Goal: Information Seeking & Learning: Check status

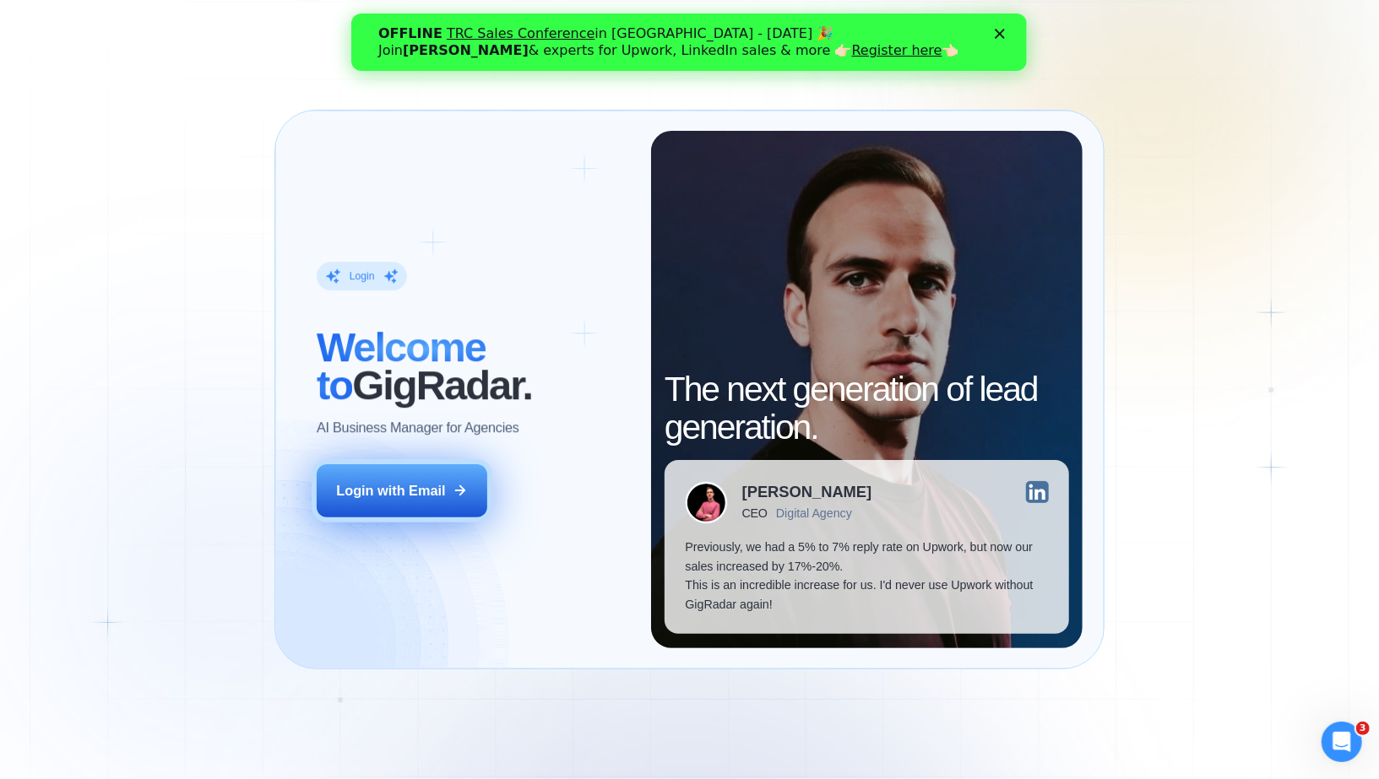
click at [410, 491] on div "Login with Email" at bounding box center [390, 490] width 109 height 19
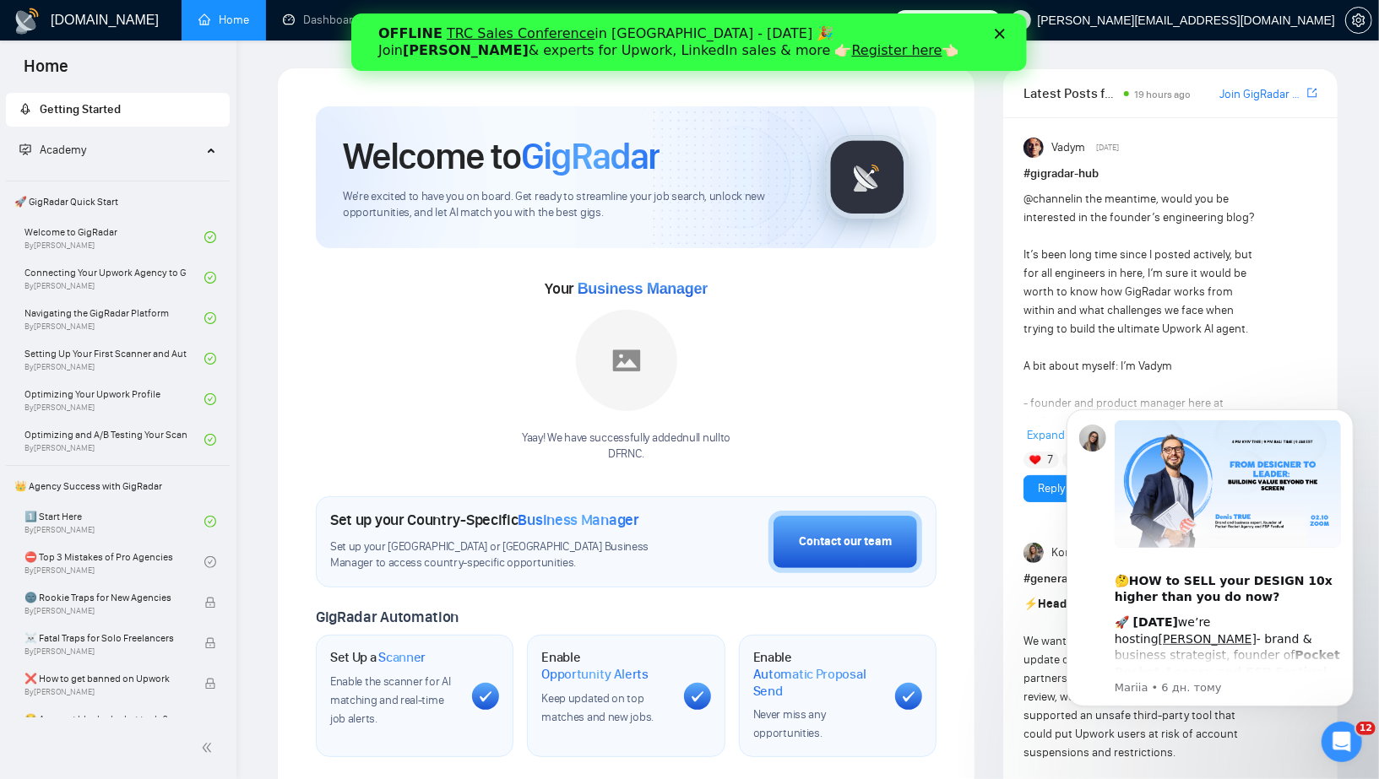
click at [1002, 30] on polygon "Закрити" at bounding box center [1000, 34] width 10 height 10
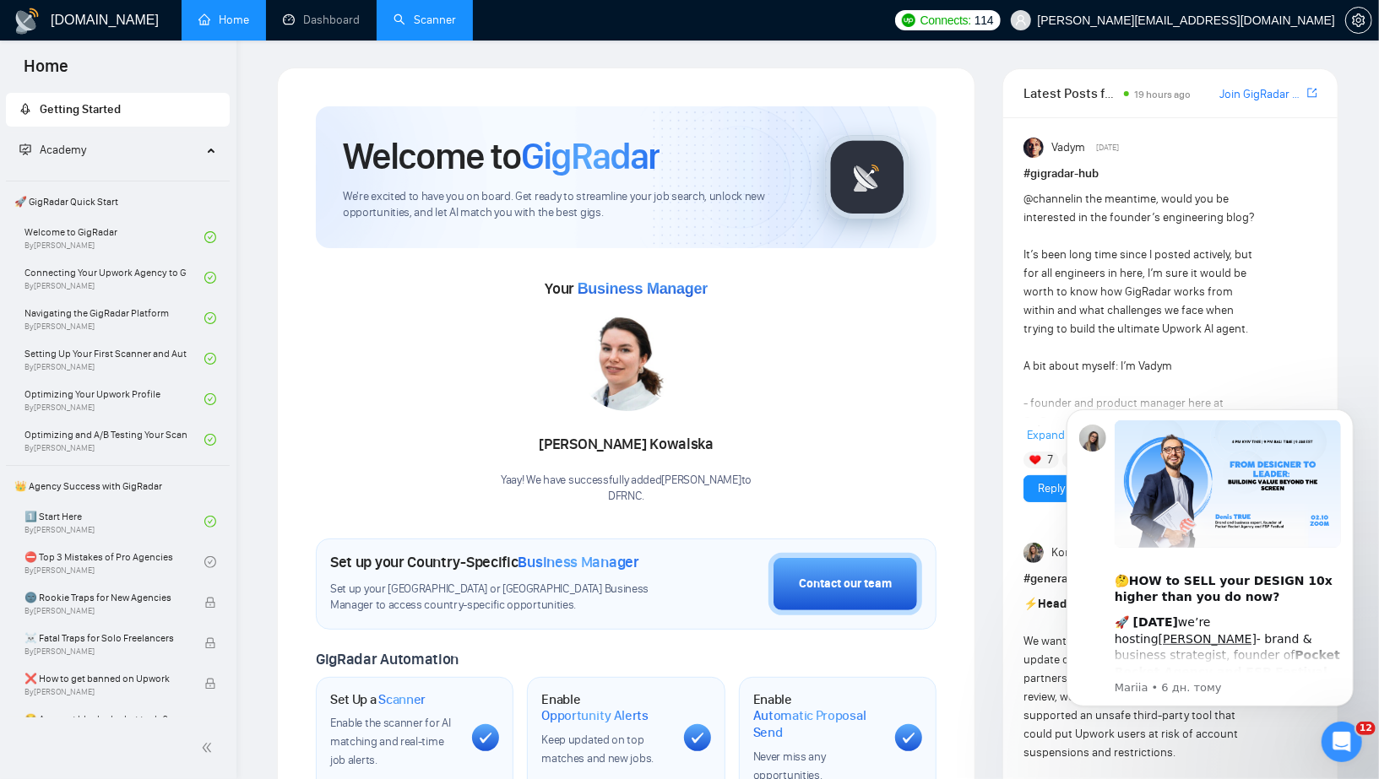
click at [420, 14] on link "Scanner" at bounding box center [425, 20] width 62 height 14
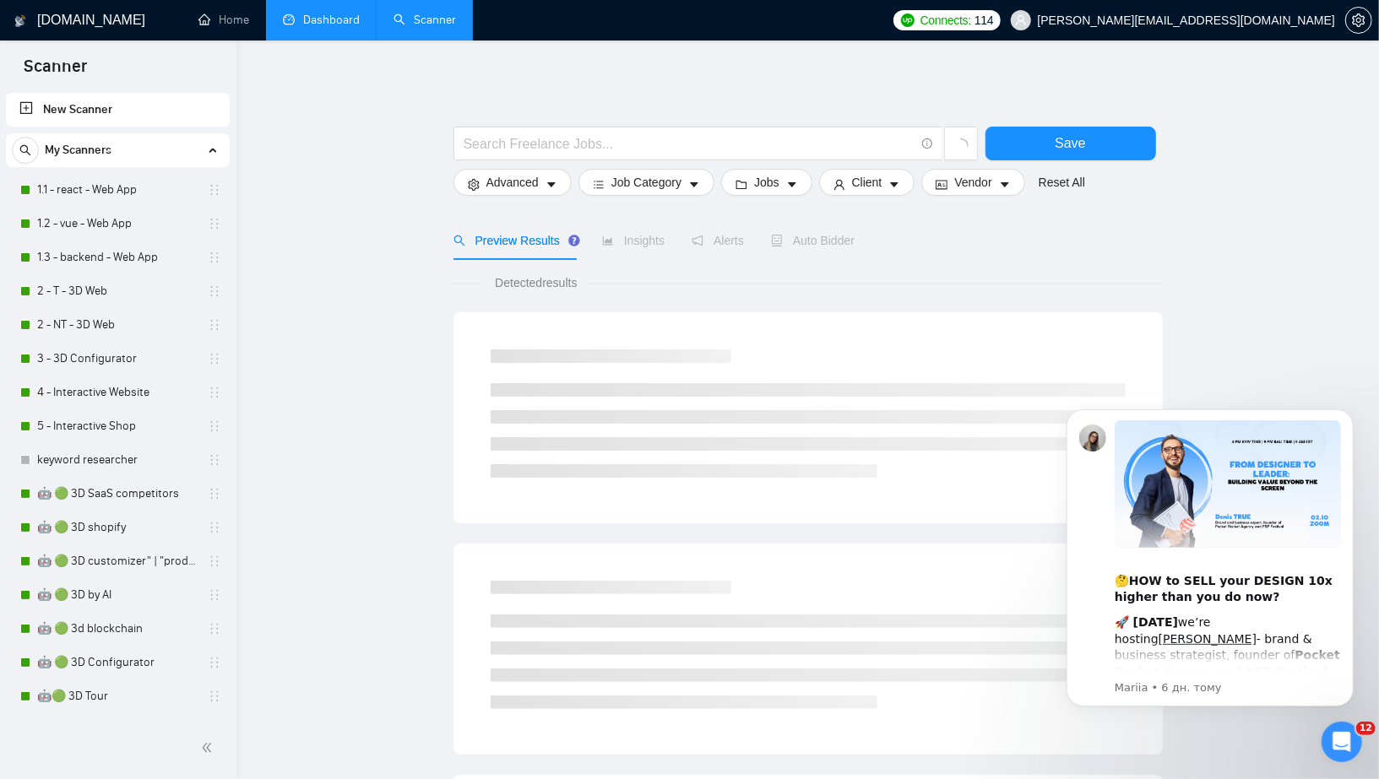
click at [328, 21] on link "Dashboard" at bounding box center [321, 20] width 77 height 14
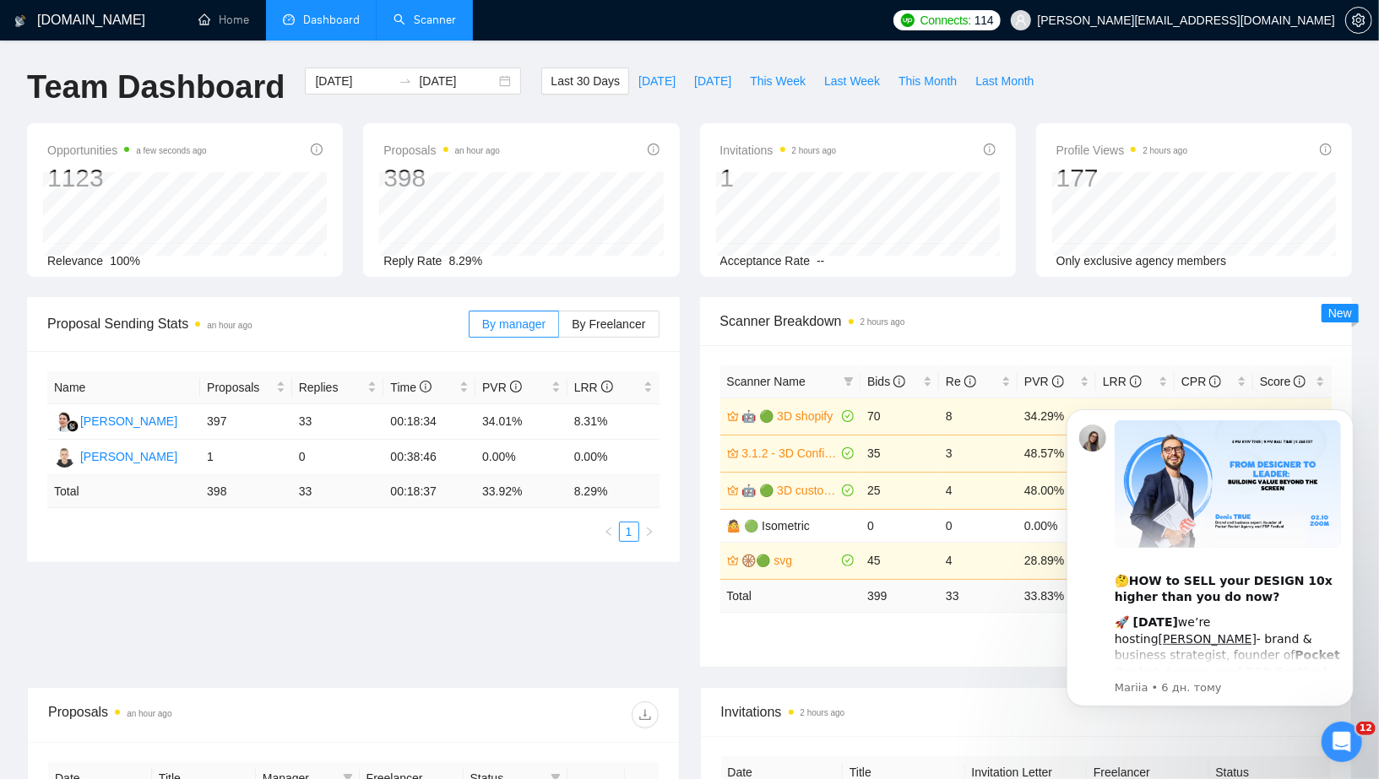
click at [487, 598] on div "Proposal Sending Stats an hour ago By manager By Freelancer Name Proposals Repl…" at bounding box center [689, 492] width 1345 height 390
drag, startPoint x: 612, startPoint y: 423, endPoint x: 530, endPoint y: 423, distance: 81.9
click at [530, 423] on tr "[PERSON_NAME] 397 33 00:18:34 34.01% 8.31%" at bounding box center [353, 421] width 612 height 35
click at [1346, 738] on icon "Відкрити програму для спілкування Intercom" at bounding box center [1340, 740] width 28 height 28
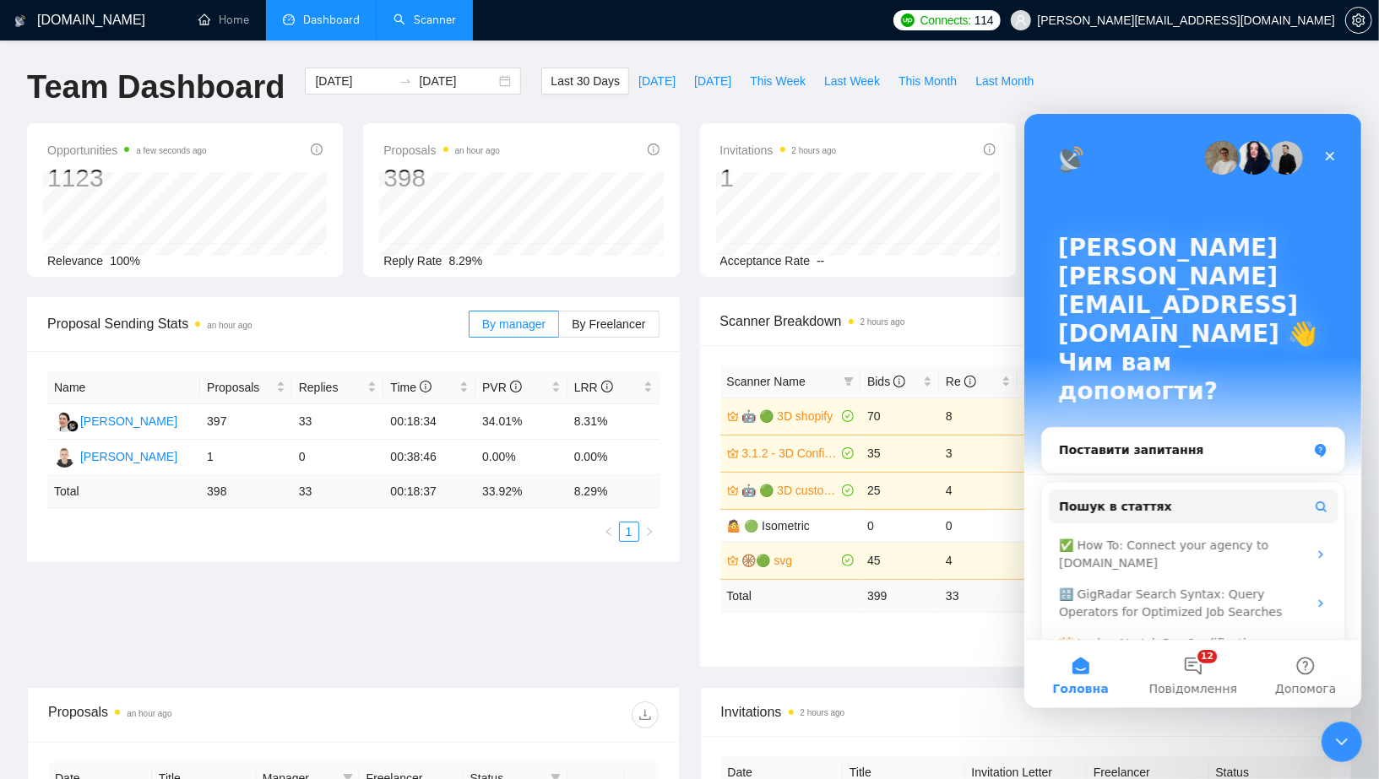
click at [633, 627] on div "Proposal Sending Stats an hour ago By manager By Freelancer Name Proposals Repl…" at bounding box center [689, 492] width 1345 height 390
click at [1327, 150] on icon "Закрити" at bounding box center [1329, 156] width 14 height 14
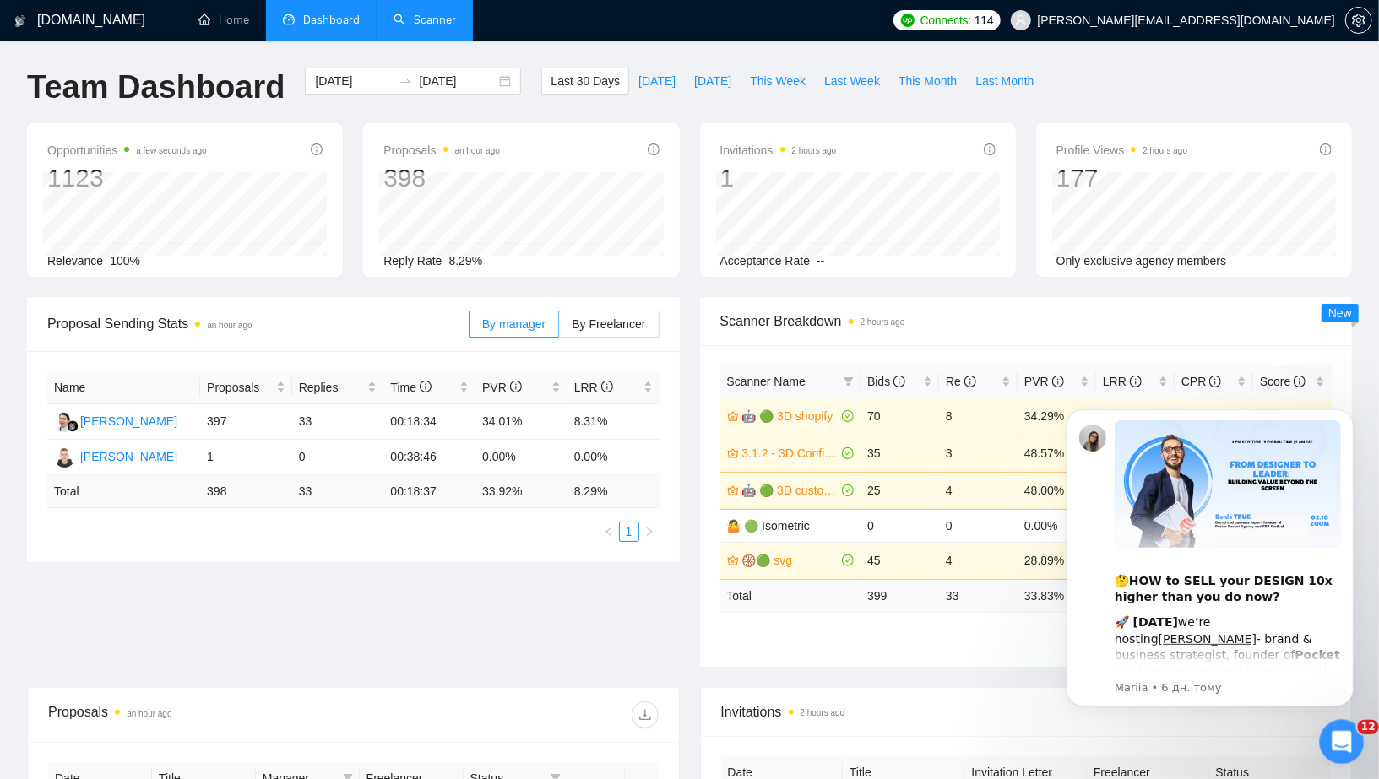
click at [1334, 738] on icon "Відкрити програму для спілкування Intercom" at bounding box center [1340, 740] width 28 height 28
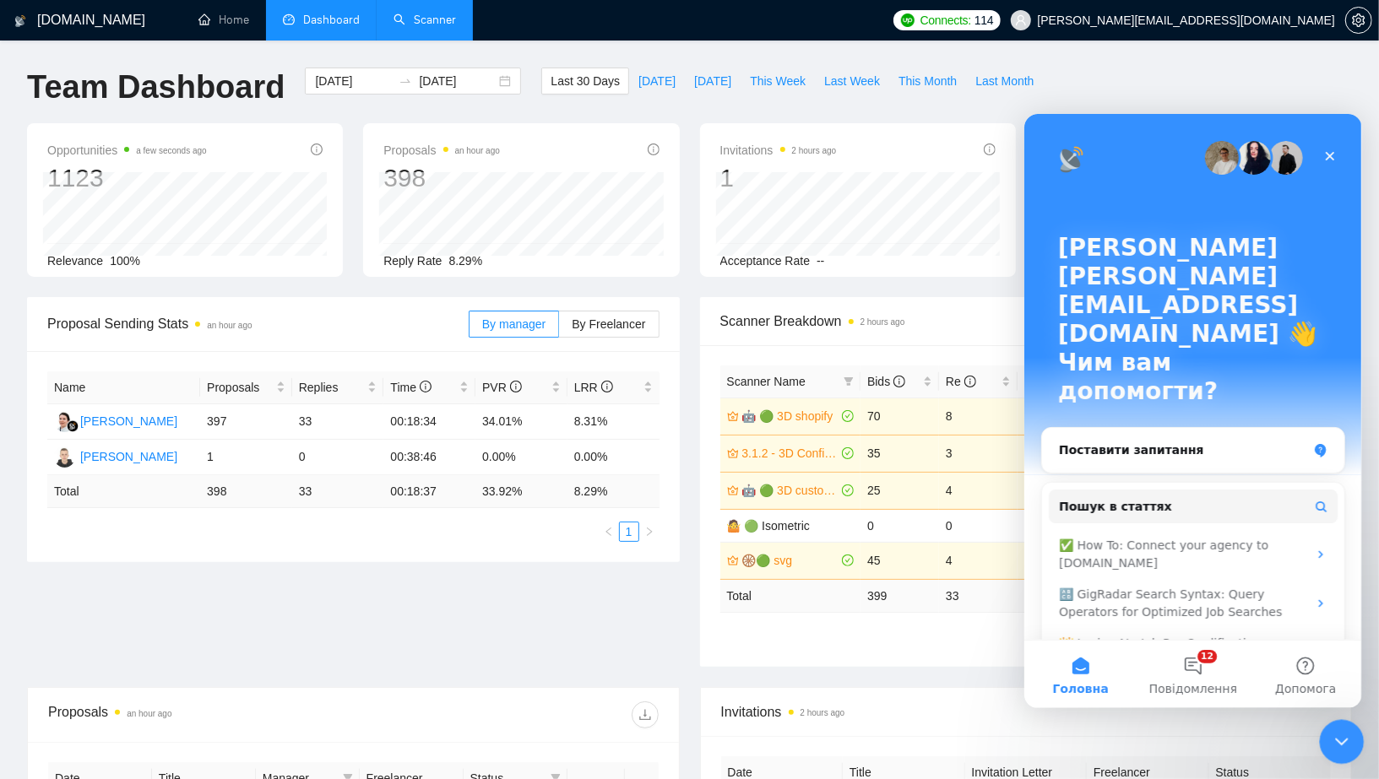
click at [1334, 738] on icon "Закрити програму для спілкування Intercom" at bounding box center [1339, 739] width 12 height 7
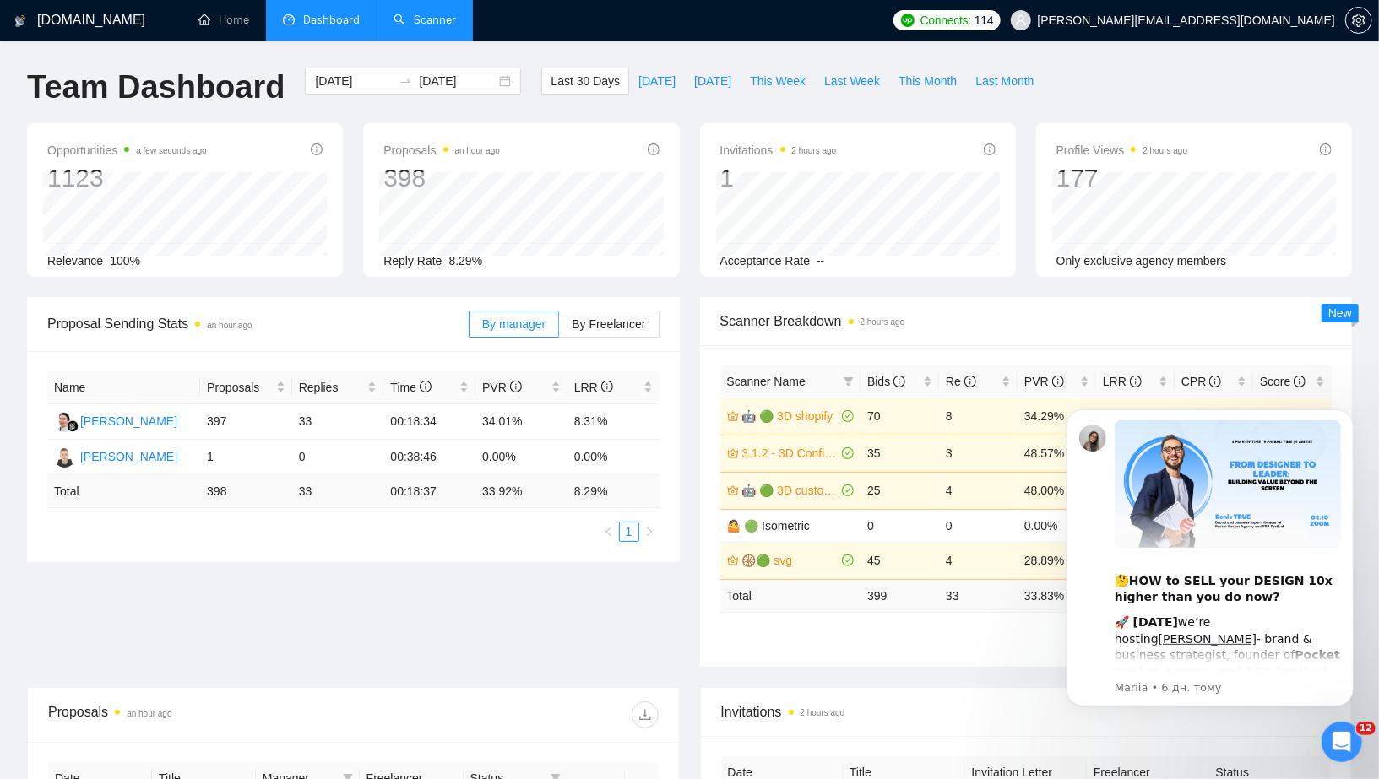
click at [874, 663] on div "Scanner Name Bids Re PVR LRR CPR Score 🤖 🟢 3D shopify 70 8 34.29% 11.43% $26.53…" at bounding box center [1026, 506] width 653 height 322
click at [1354, 410] on button "Dismiss notification" at bounding box center [1348, 414] width 22 height 22
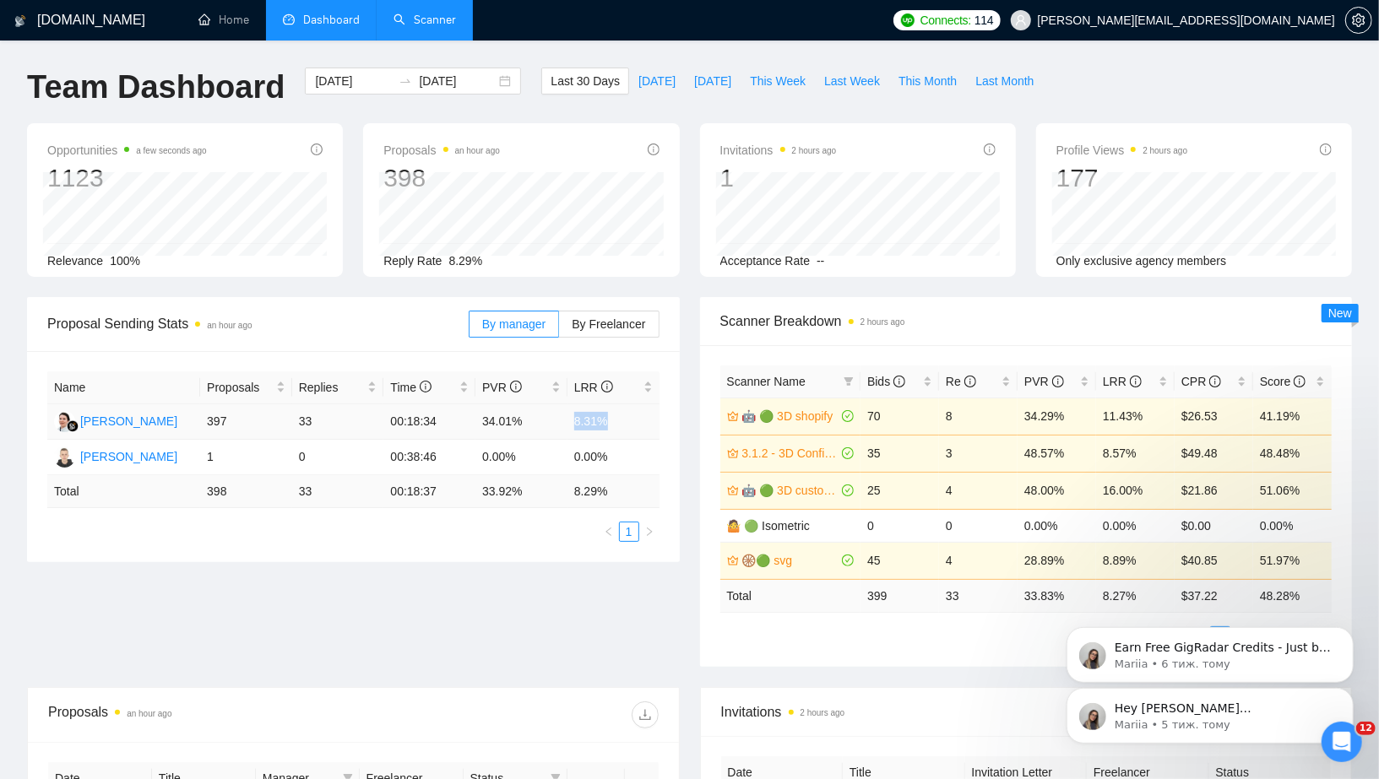
drag, startPoint x: 617, startPoint y: 419, endPoint x: 565, endPoint y: 418, distance: 52.4
click at [565, 418] on tr "[PERSON_NAME] 397 33 00:18:34 34.01% 8.31%" at bounding box center [353, 421] width 612 height 35
click at [588, 411] on td "8.31%" at bounding box center [613, 421] width 92 height 35
click at [1130, 377] on icon "info-circle" at bounding box center [1136, 382] width 12 height 12
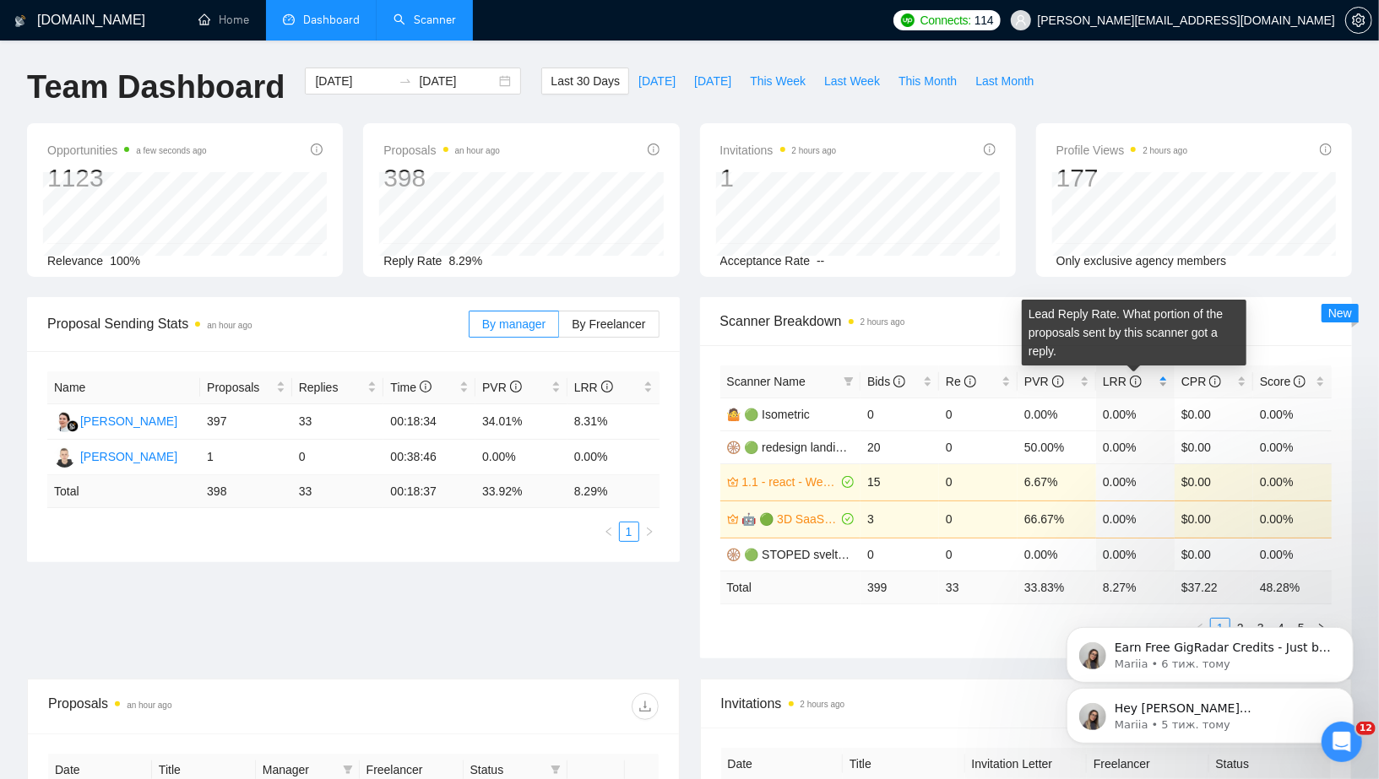
click at [1130, 377] on icon "info-circle" at bounding box center [1136, 382] width 12 height 12
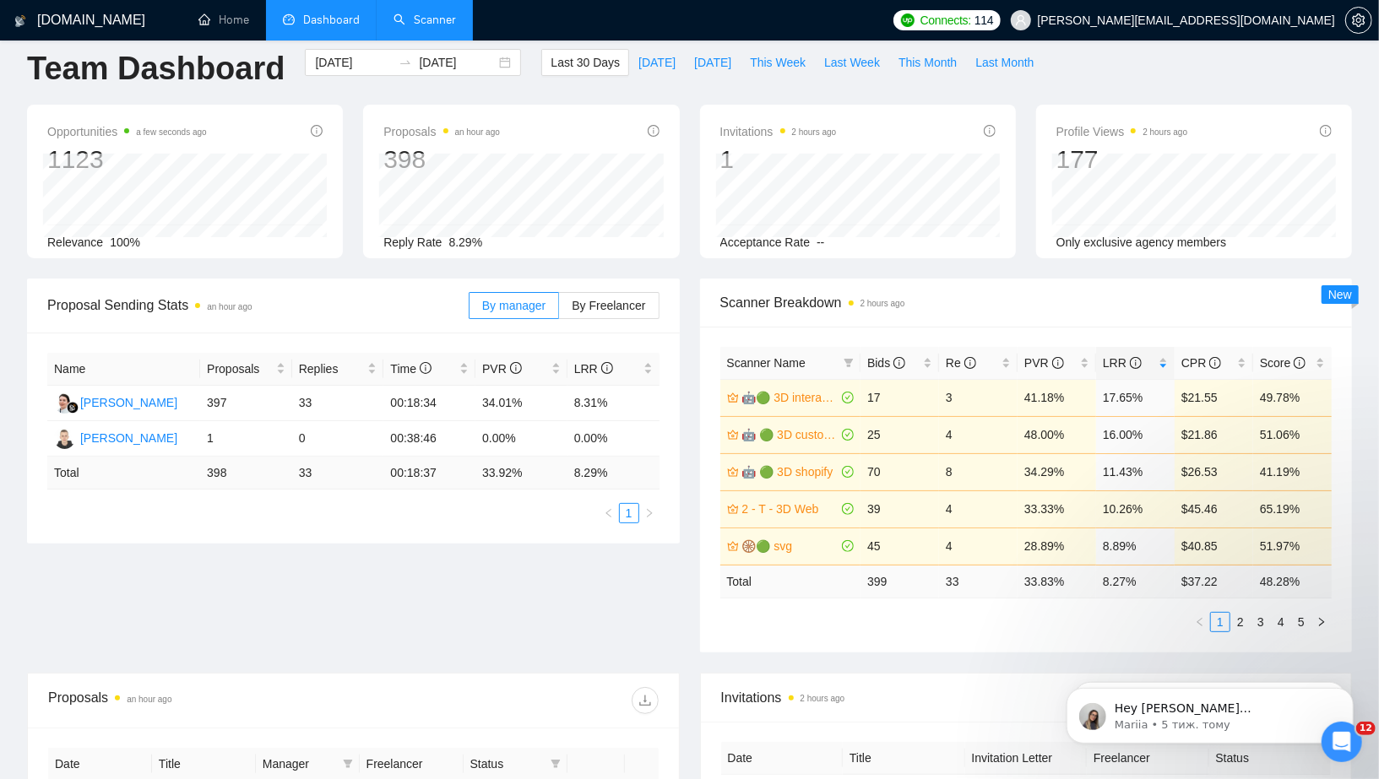
scroll to position [2, 0]
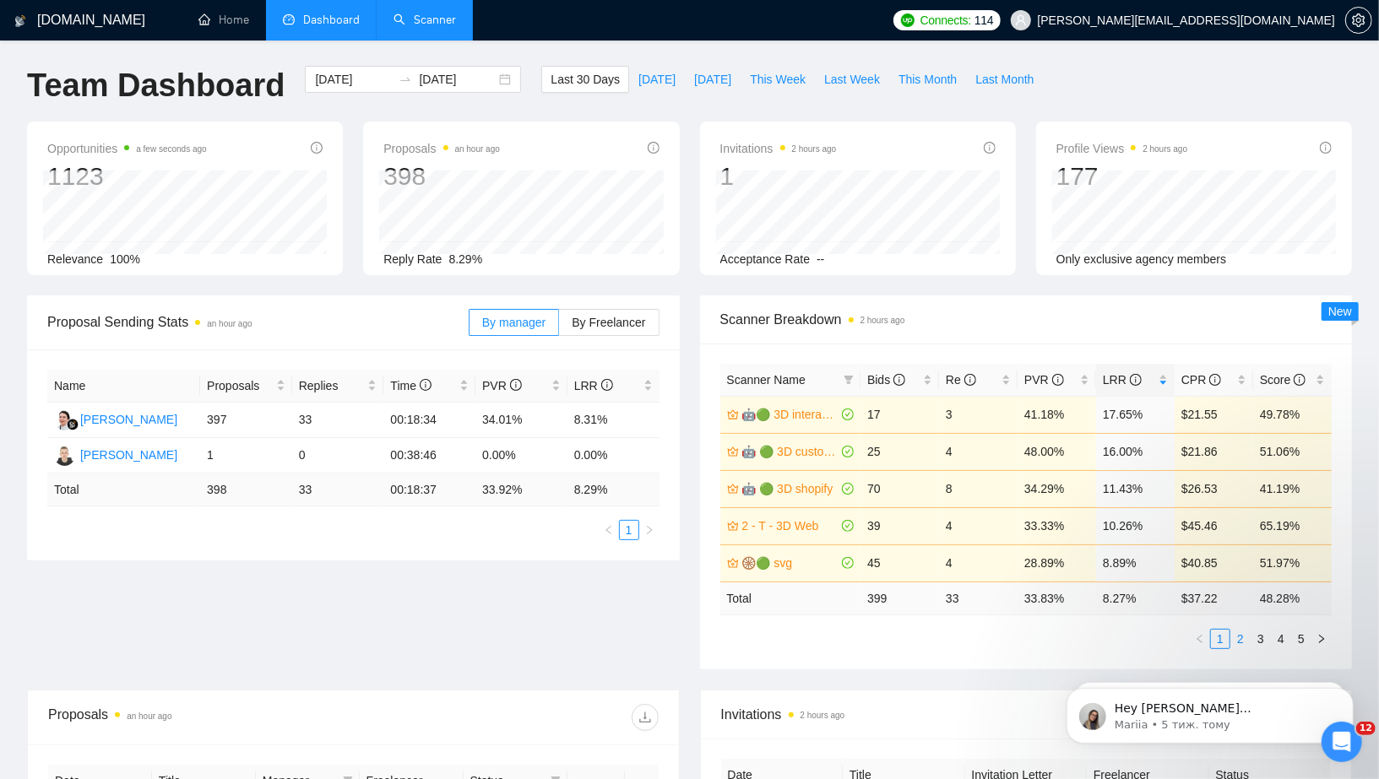
click at [1244, 642] on link "2" at bounding box center [1240, 639] width 19 height 19
click at [1260, 638] on link "3" at bounding box center [1260, 639] width 19 height 19
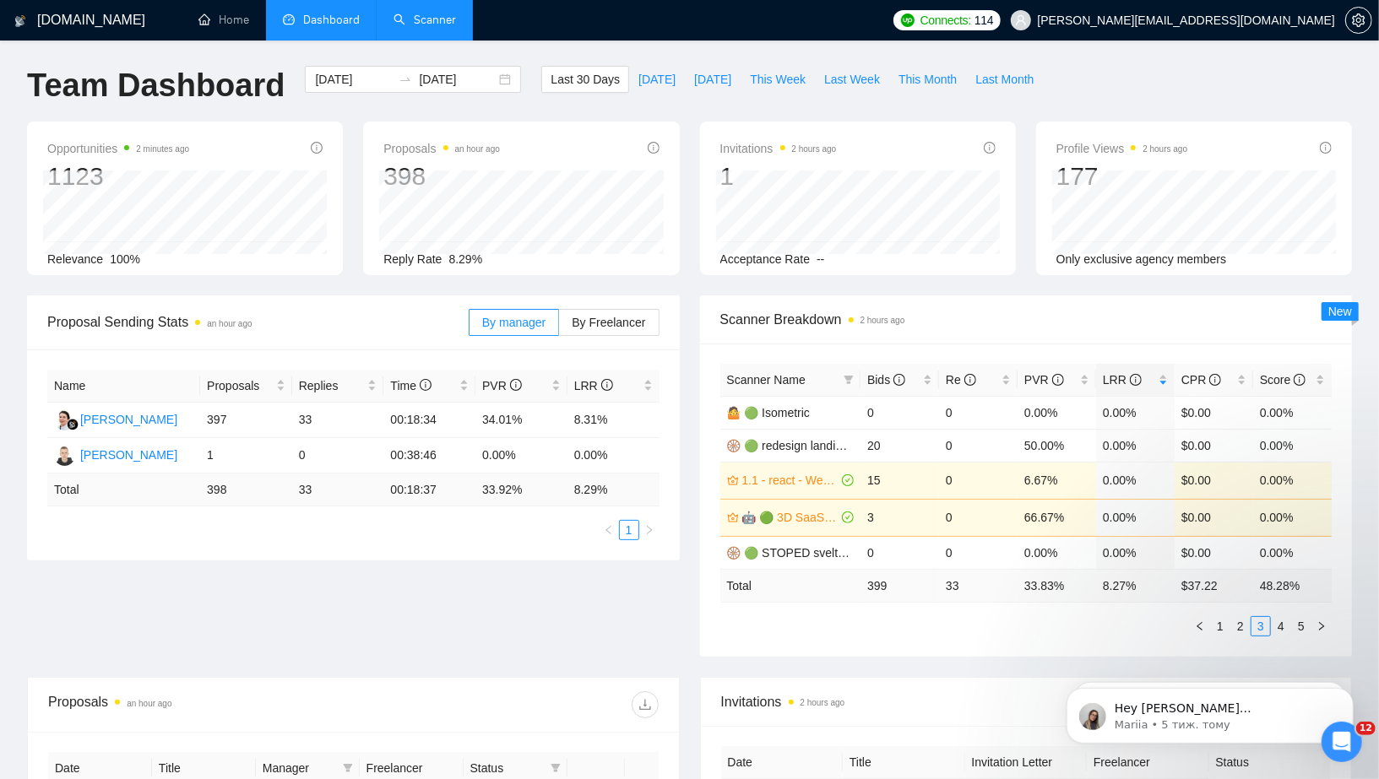
click at [548, 617] on div "Proposal Sending Stats an hour ago By manager By Freelancer Name Proposals Repl…" at bounding box center [689, 487] width 1345 height 382
click at [869, 122] on div "Invitations 2 hours ago 1 [DATE] [DATE] 0 Acceptance Rate --" at bounding box center [858, 199] width 316 height 154
click at [576, 606] on div "Proposal Sending Stats 2 hours ago By manager By Freelancer Name Proposals Repl…" at bounding box center [689, 487] width 1345 height 382
click at [896, 678] on div "Invitations 2 hours ago" at bounding box center [1026, 702] width 611 height 48
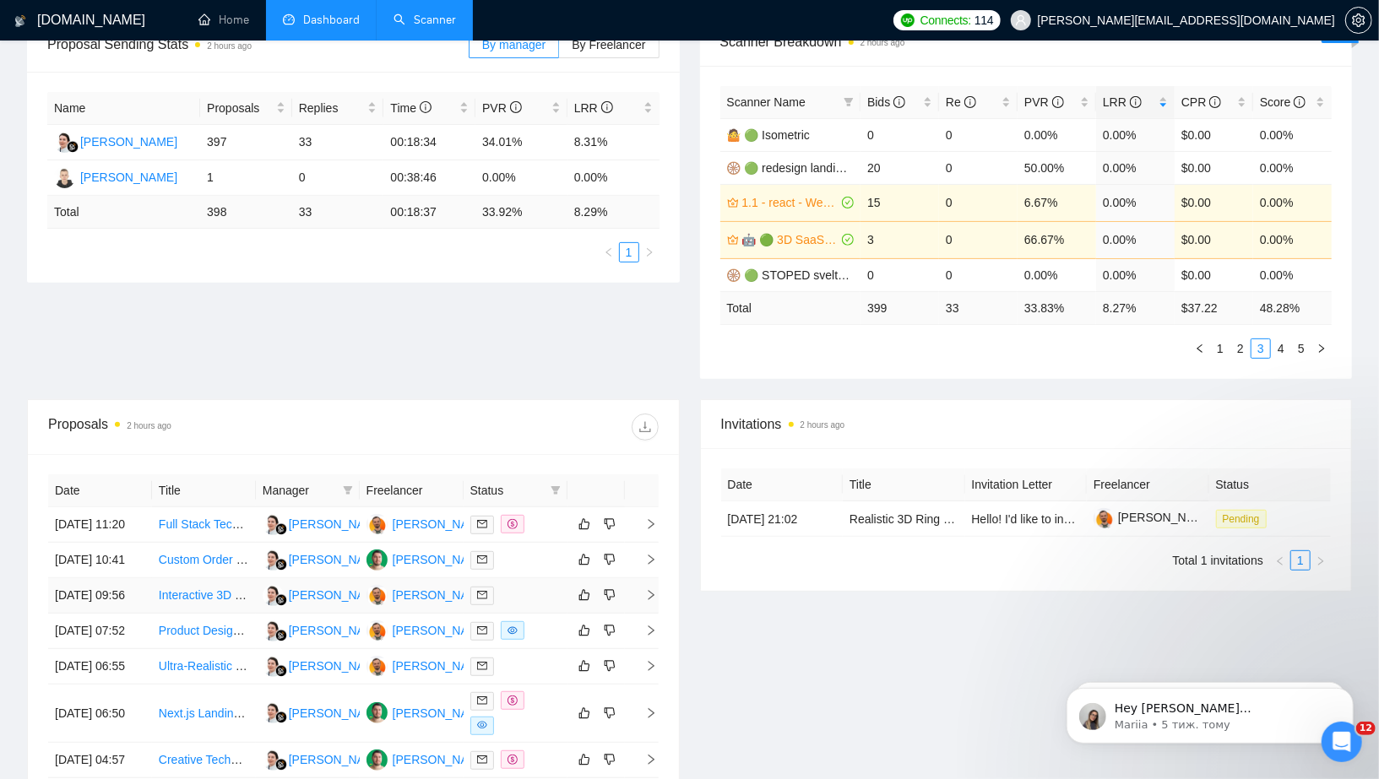
scroll to position [0, 0]
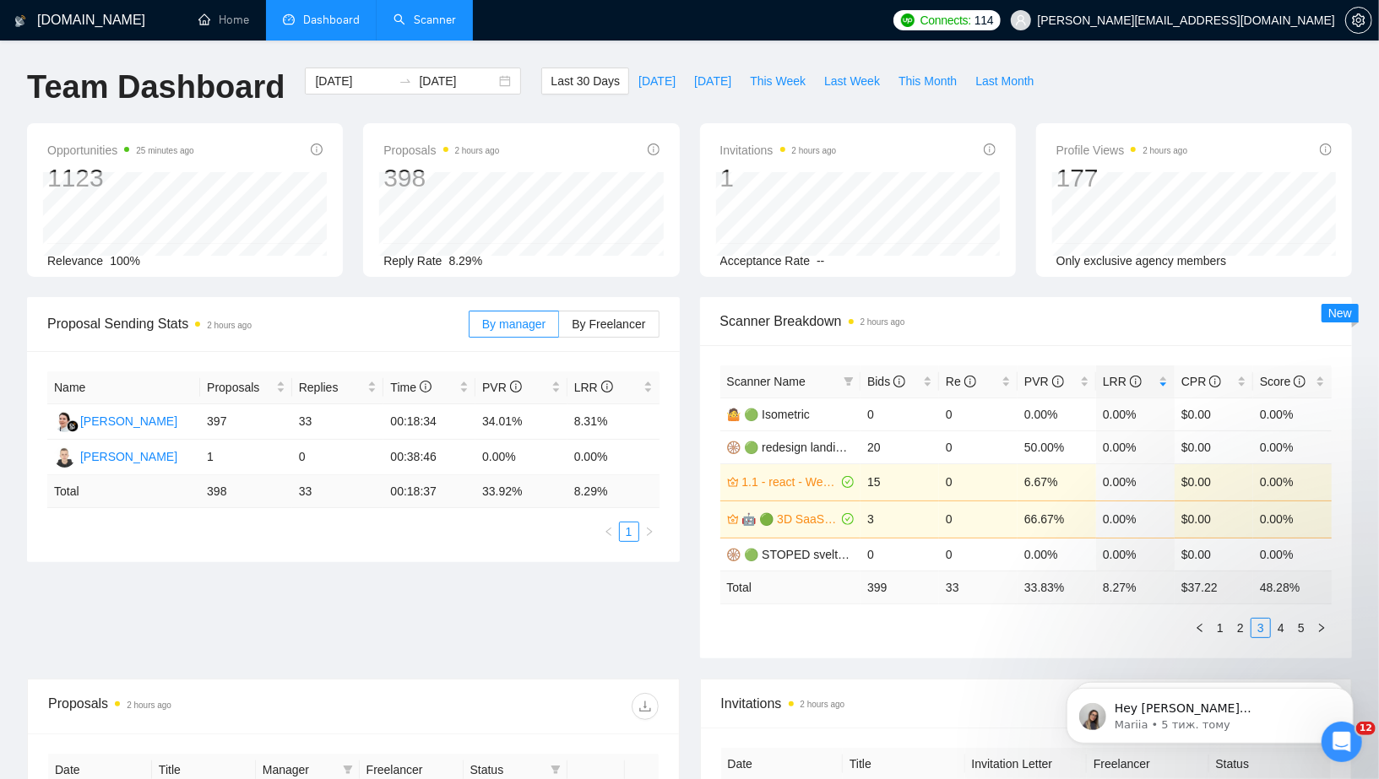
click at [567, 578] on div "Proposal Sending Stats 2 hours ago By manager By Freelancer Name Proposals Repl…" at bounding box center [689, 488] width 1345 height 382
click at [619, 643] on div "Proposal Sending Stats 2 hours ago By manager By Freelancer Name Proposals Repl…" at bounding box center [689, 488] width 1345 height 382
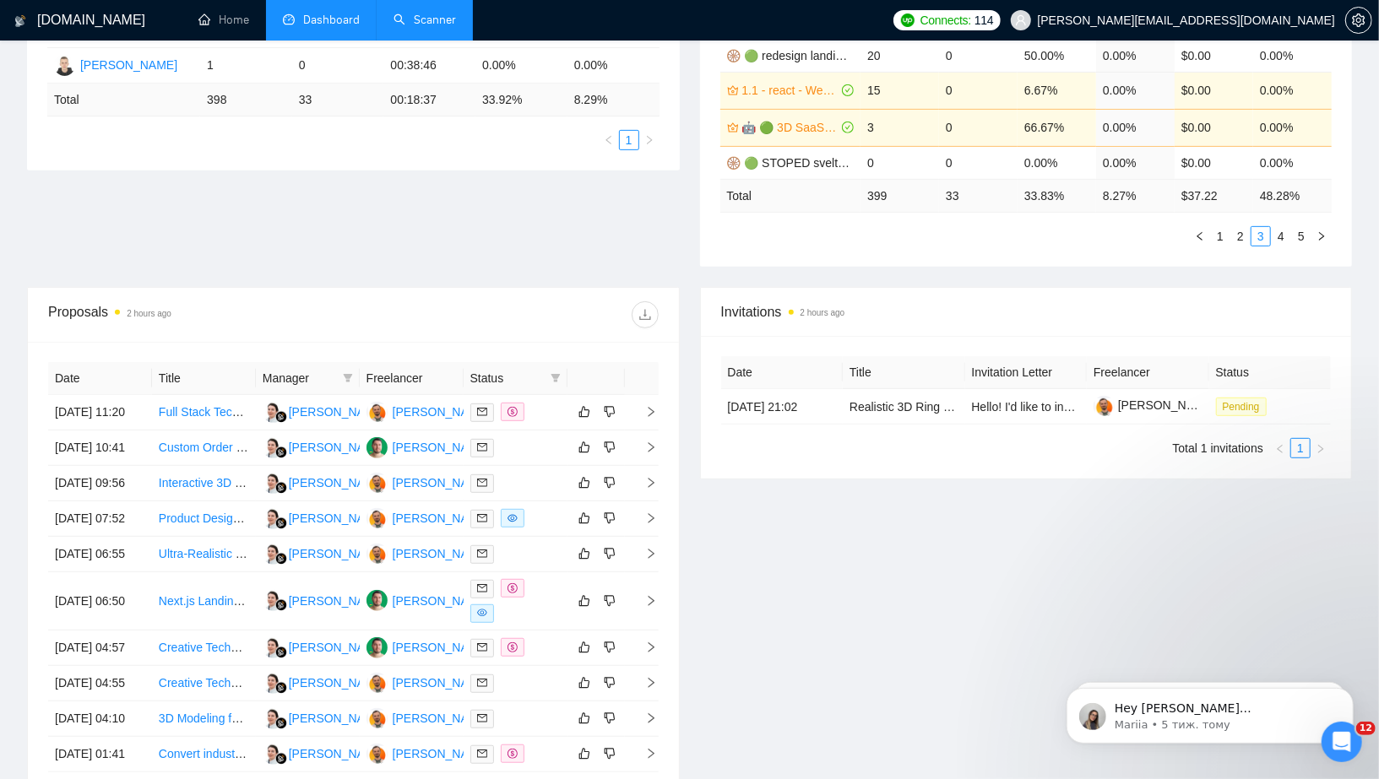
scroll to position [385, 0]
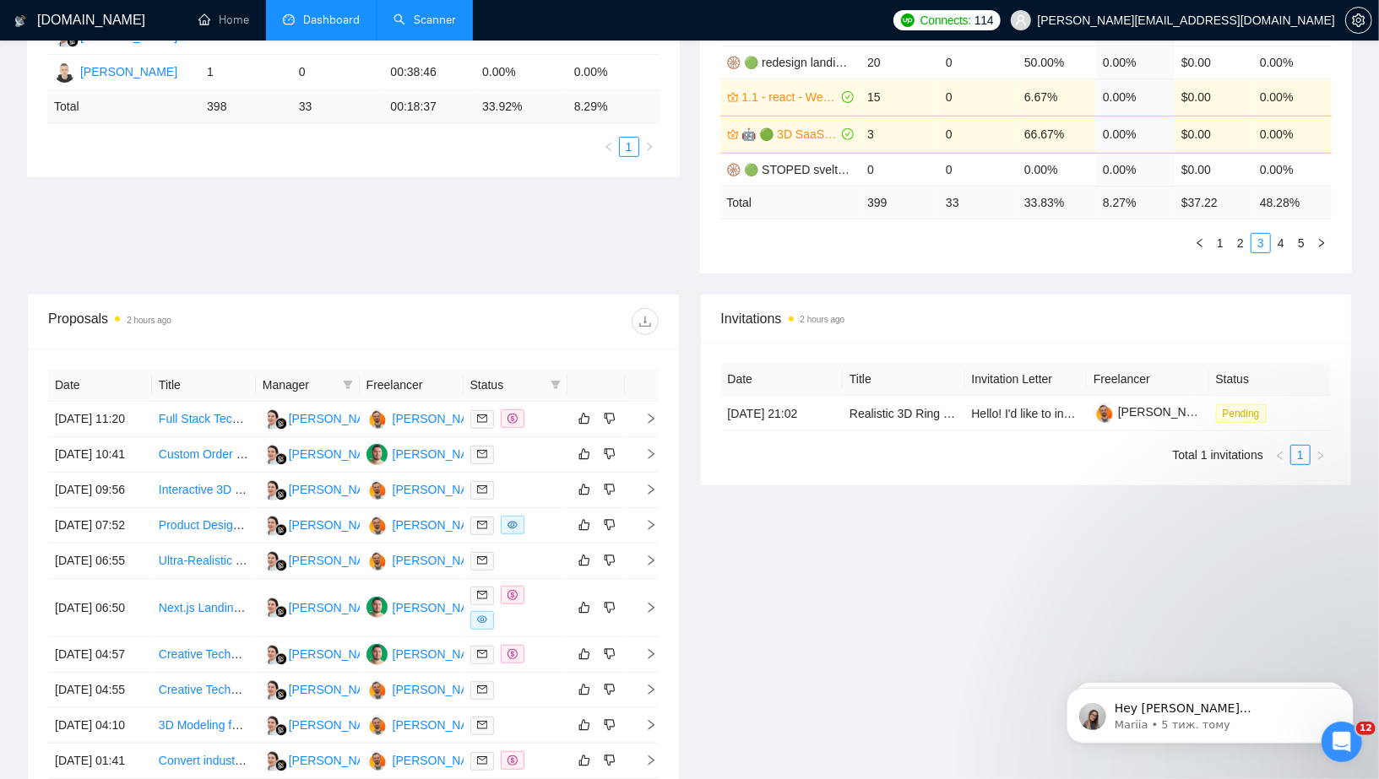
click at [872, 465] on ul "Total 1 invitations 1" at bounding box center [1026, 455] width 611 height 20
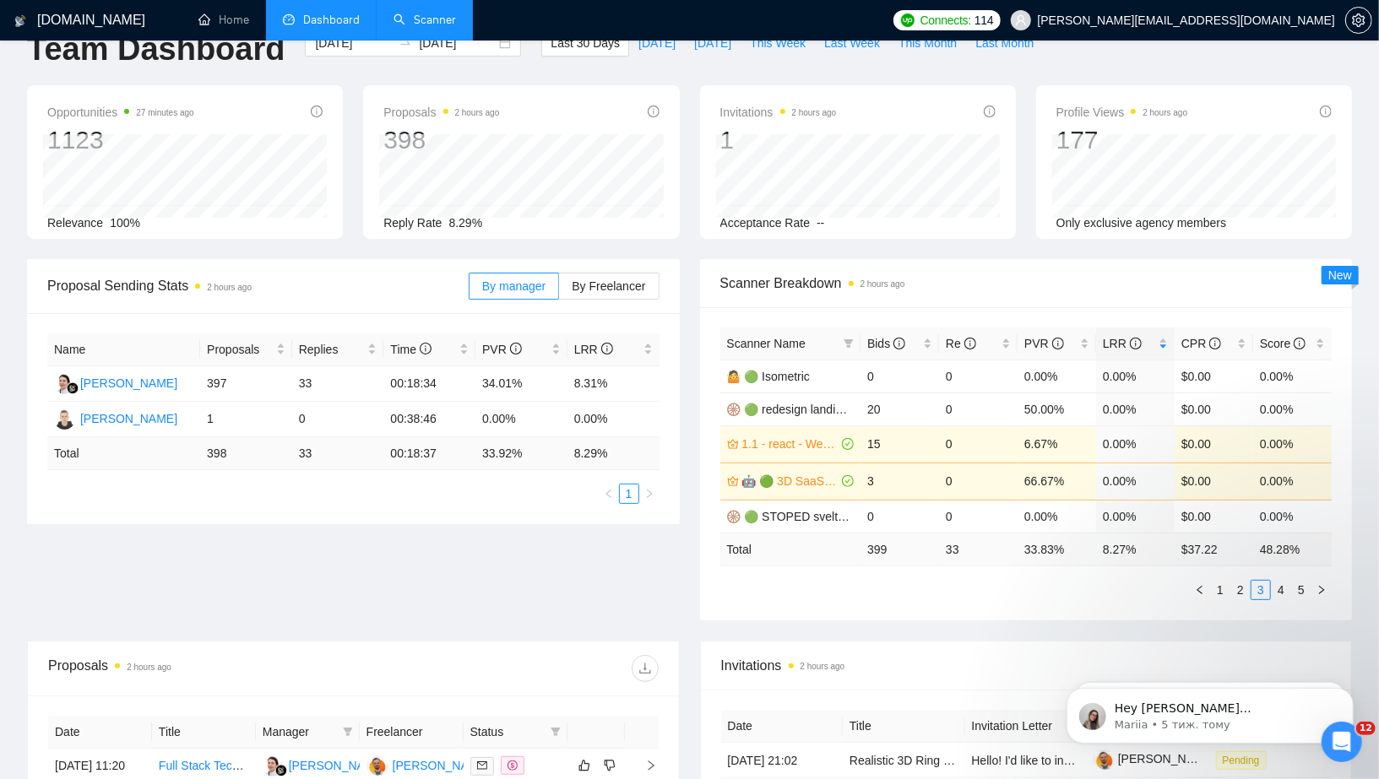
scroll to position [0, 0]
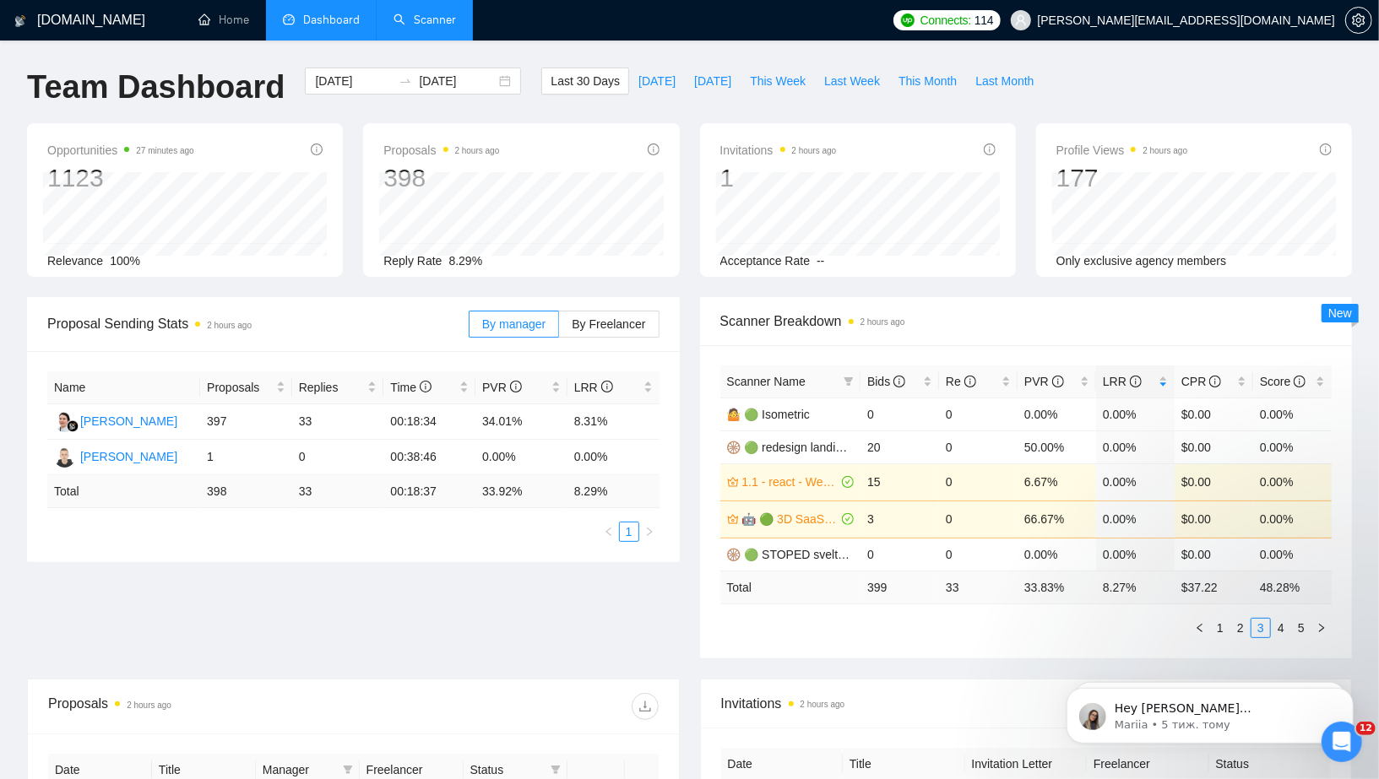
click at [577, 597] on div "Proposal Sending Stats 2 hours ago By manager By Freelancer Name Proposals Repl…" at bounding box center [689, 488] width 1345 height 382
click at [605, 327] on span "By Freelancer" at bounding box center [608, 325] width 73 height 14
click at [559, 328] on input "By Freelancer" at bounding box center [559, 328] width 0 height 0
click at [497, 327] on span "By manager" at bounding box center [513, 325] width 63 height 14
click at [470, 328] on input "By manager" at bounding box center [470, 328] width 0 height 0
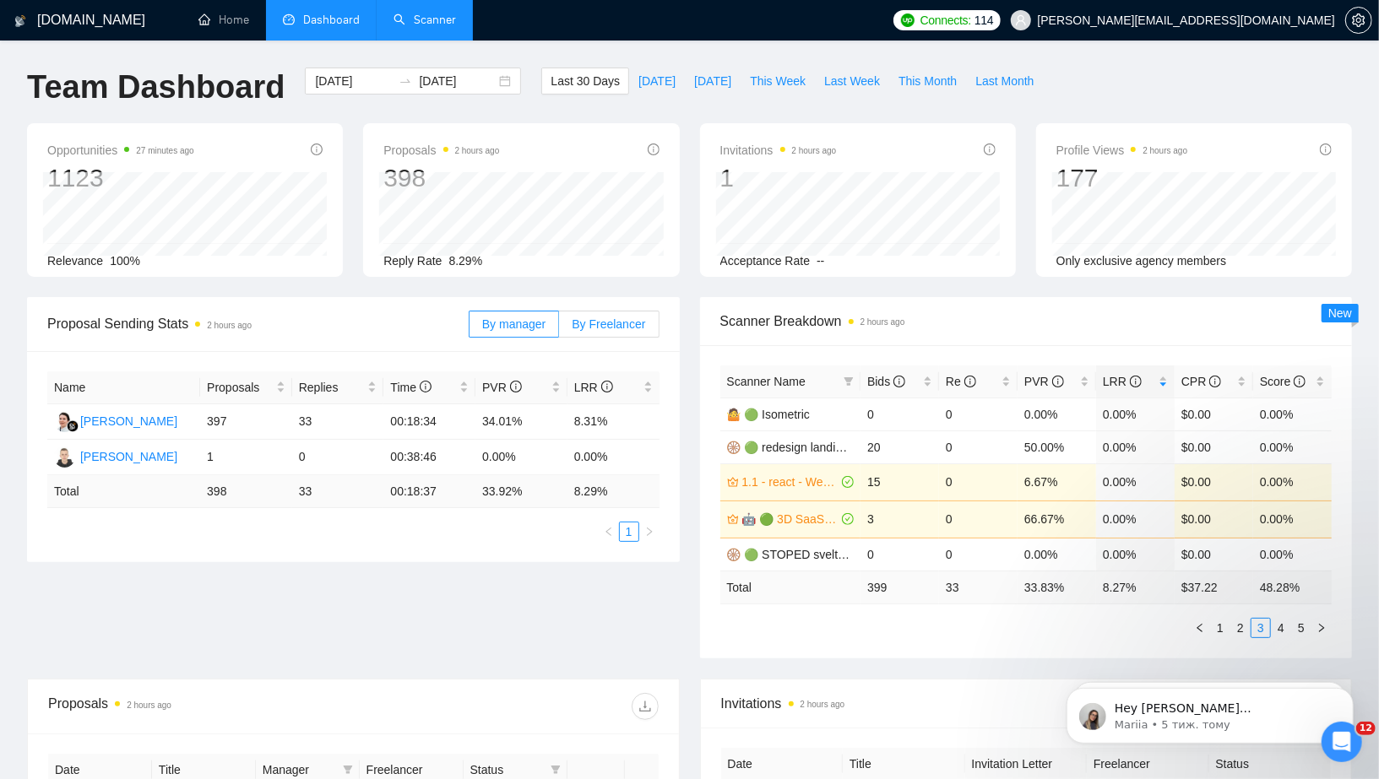
click at [589, 323] on span "By Freelancer" at bounding box center [608, 325] width 73 height 14
click at [559, 328] on input "By Freelancer" at bounding box center [559, 328] width 0 height 0
click at [541, 323] on span "By manager" at bounding box center [513, 325] width 63 height 14
click at [470, 328] on input "By manager" at bounding box center [470, 328] width 0 height 0
click at [601, 314] on label "By Freelancer" at bounding box center [609, 324] width 100 height 27
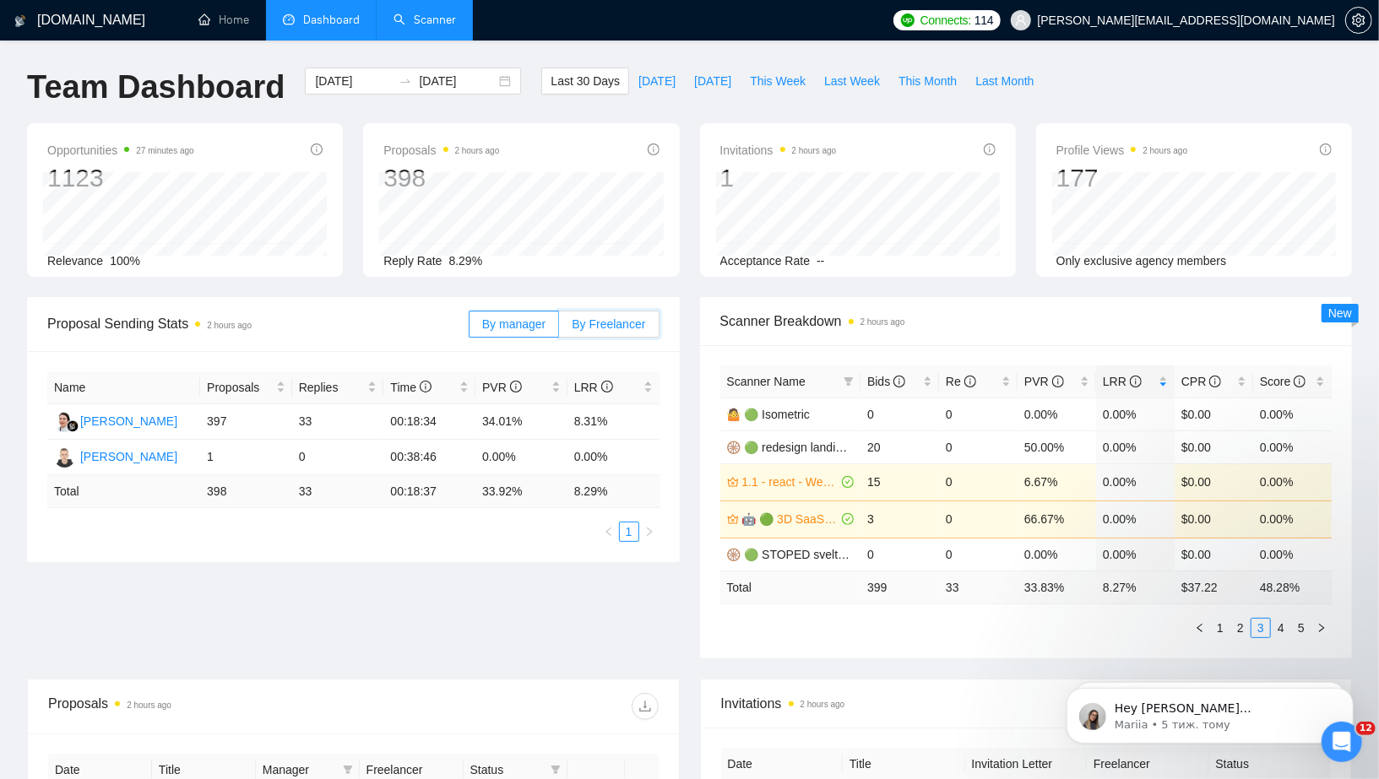
click at [559, 328] on input "By Freelancer" at bounding box center [559, 328] width 0 height 0
click at [541, 318] on span "By manager" at bounding box center [513, 325] width 63 height 14
click at [470, 328] on input "By manager" at bounding box center [470, 328] width 0 height 0
click at [624, 318] on span "By Freelancer" at bounding box center [608, 325] width 73 height 14
click at [559, 328] on input "By Freelancer" at bounding box center [559, 328] width 0 height 0
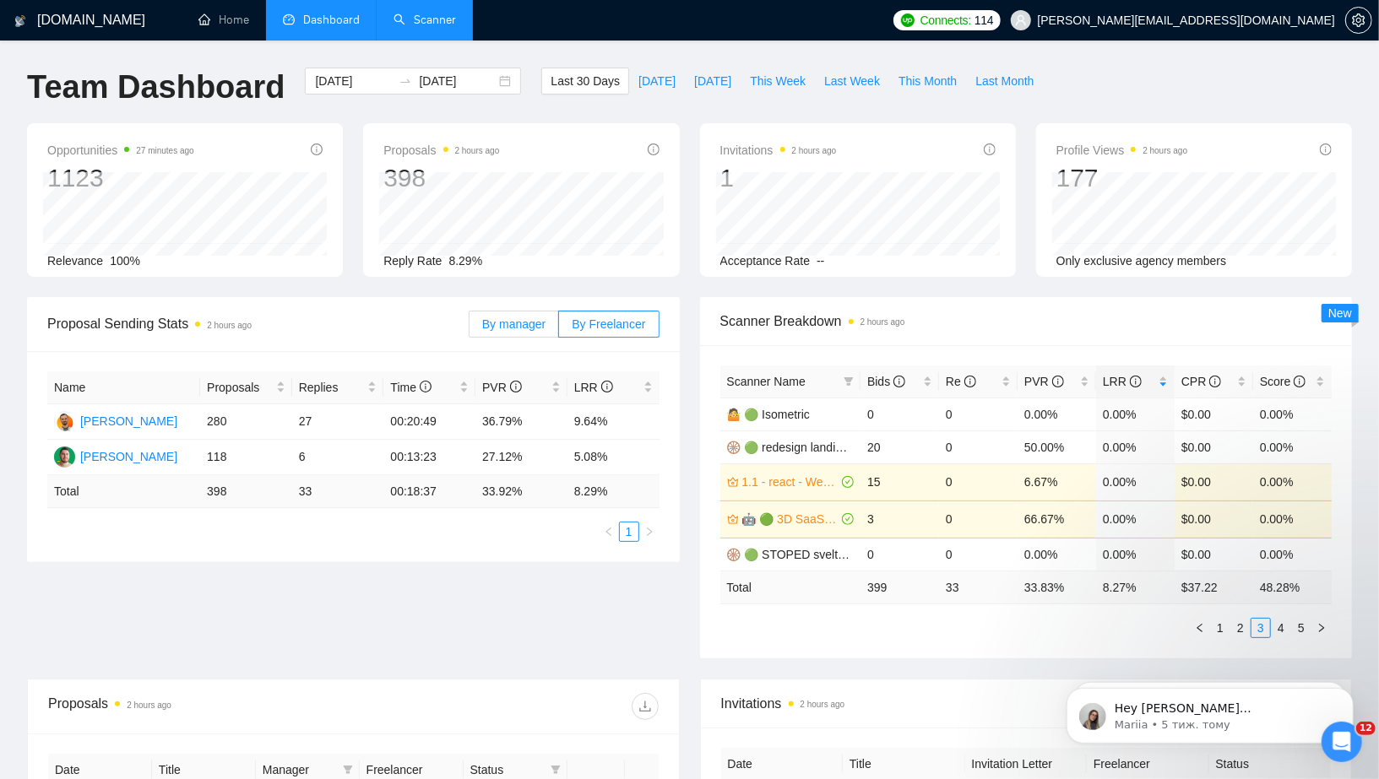
click at [528, 315] on label "By manager" at bounding box center [514, 324] width 90 height 27
click at [470, 328] on input "By manager" at bounding box center [470, 328] width 0 height 0
click at [605, 312] on label "By Freelancer" at bounding box center [609, 324] width 100 height 27
click at [559, 328] on input "By Freelancer" at bounding box center [559, 328] width 0 height 0
click at [510, 321] on span "By manager" at bounding box center [513, 325] width 63 height 14
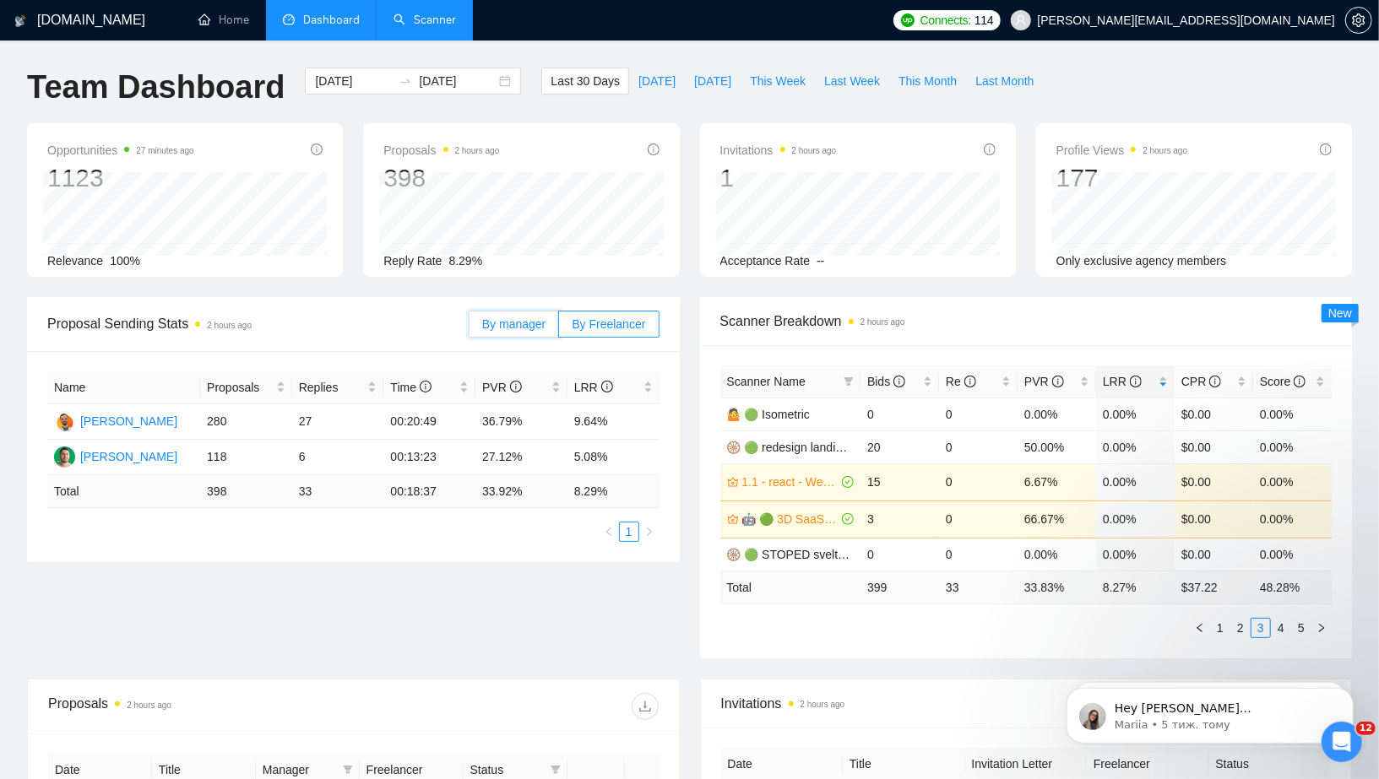
click at [470, 328] on input "By manager" at bounding box center [470, 328] width 0 height 0
click at [604, 325] on span "By Freelancer" at bounding box center [608, 325] width 73 height 14
click at [559, 328] on input "By Freelancer" at bounding box center [559, 328] width 0 height 0
click at [519, 329] on label "By manager" at bounding box center [514, 324] width 90 height 27
click at [470, 328] on input "By manager" at bounding box center [470, 328] width 0 height 0
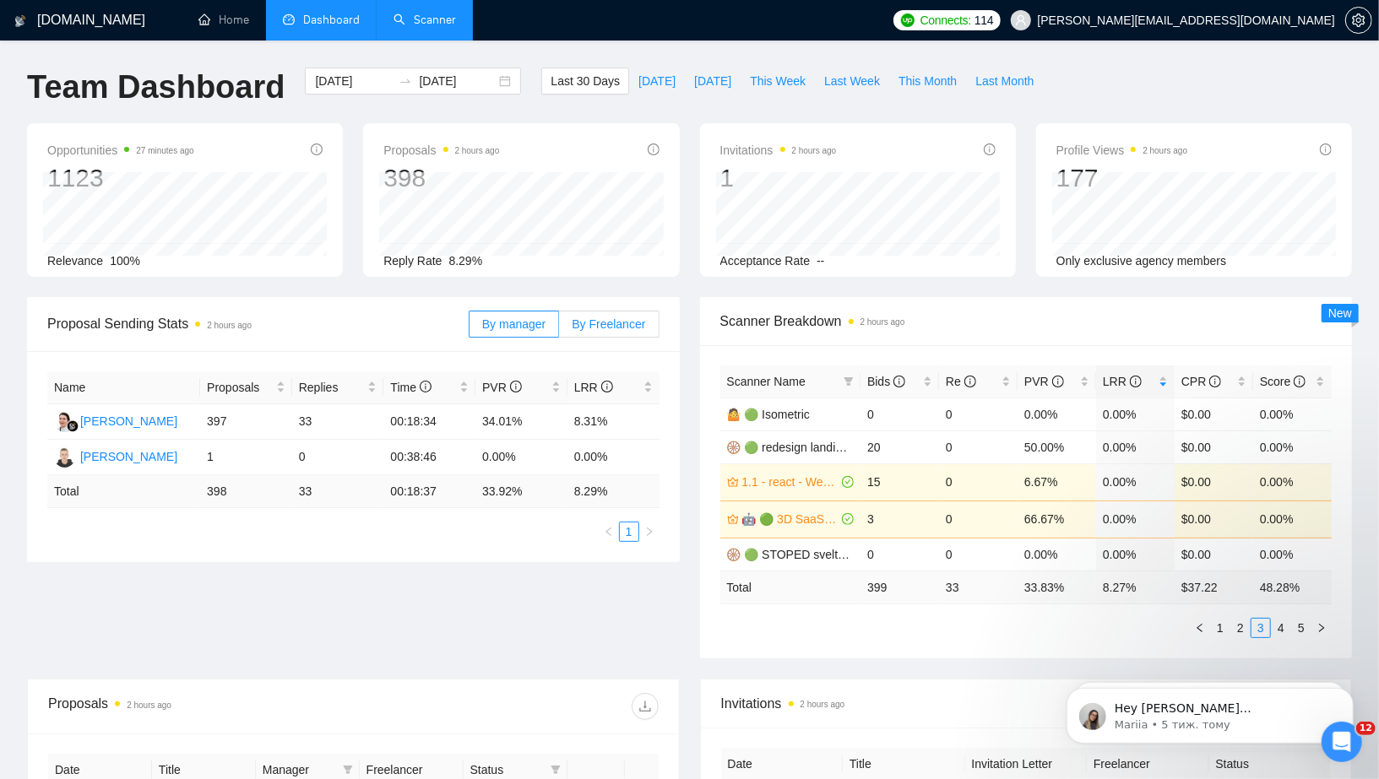
click at [616, 327] on span "By Freelancer" at bounding box center [608, 325] width 73 height 14
click at [559, 328] on input "By Freelancer" at bounding box center [559, 328] width 0 height 0
click at [338, 323] on span "Proposal Sending Stats 2 hours ago" at bounding box center [257, 323] width 421 height 21
click at [411, 583] on div "Proposal Sending Stats 2 hours ago By manager By Freelancer Name Proposals Repl…" at bounding box center [689, 488] width 1345 height 382
click at [1329, 741] on icon "Відкрити програму для спілкування Intercom" at bounding box center [1340, 740] width 28 height 28
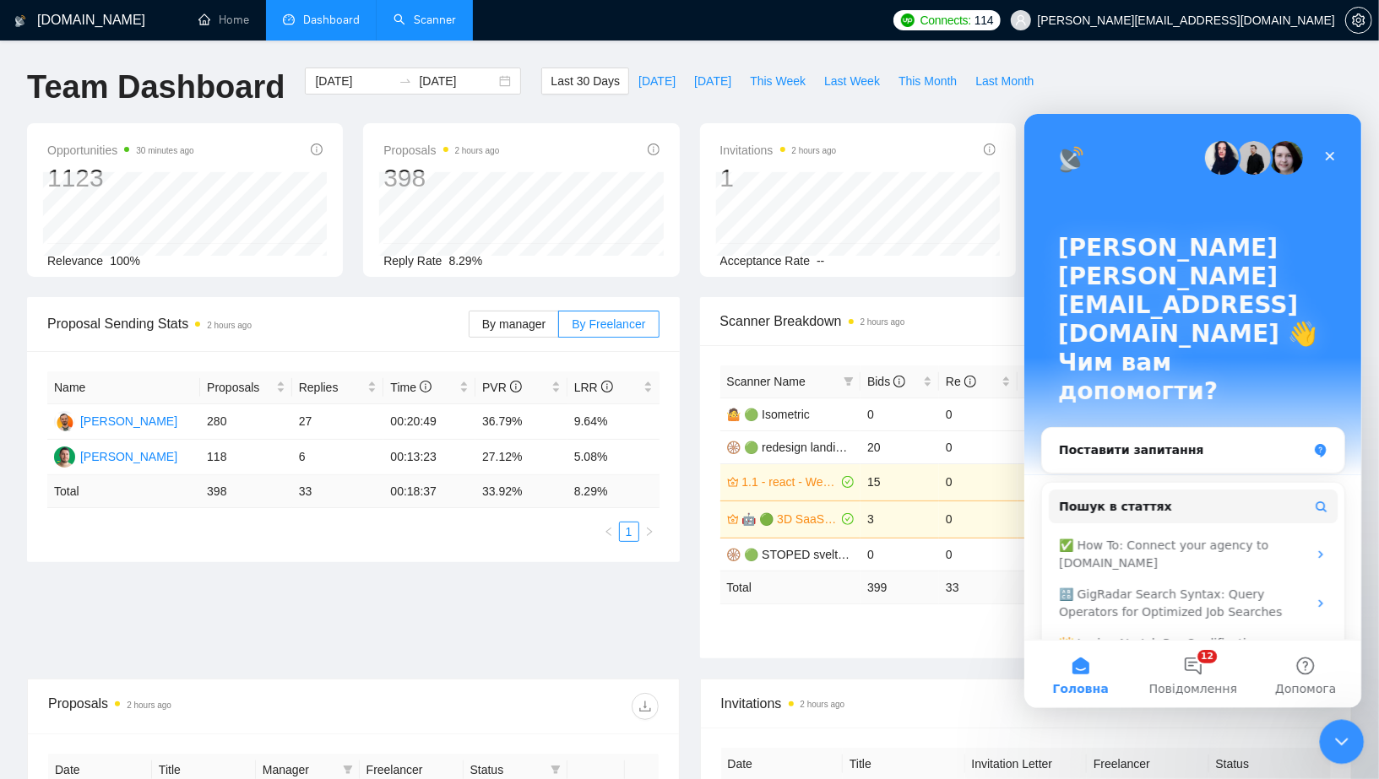
click at [1329, 741] on icon "Закрити програму для спілкування Intercom" at bounding box center [1339, 740] width 20 height 20
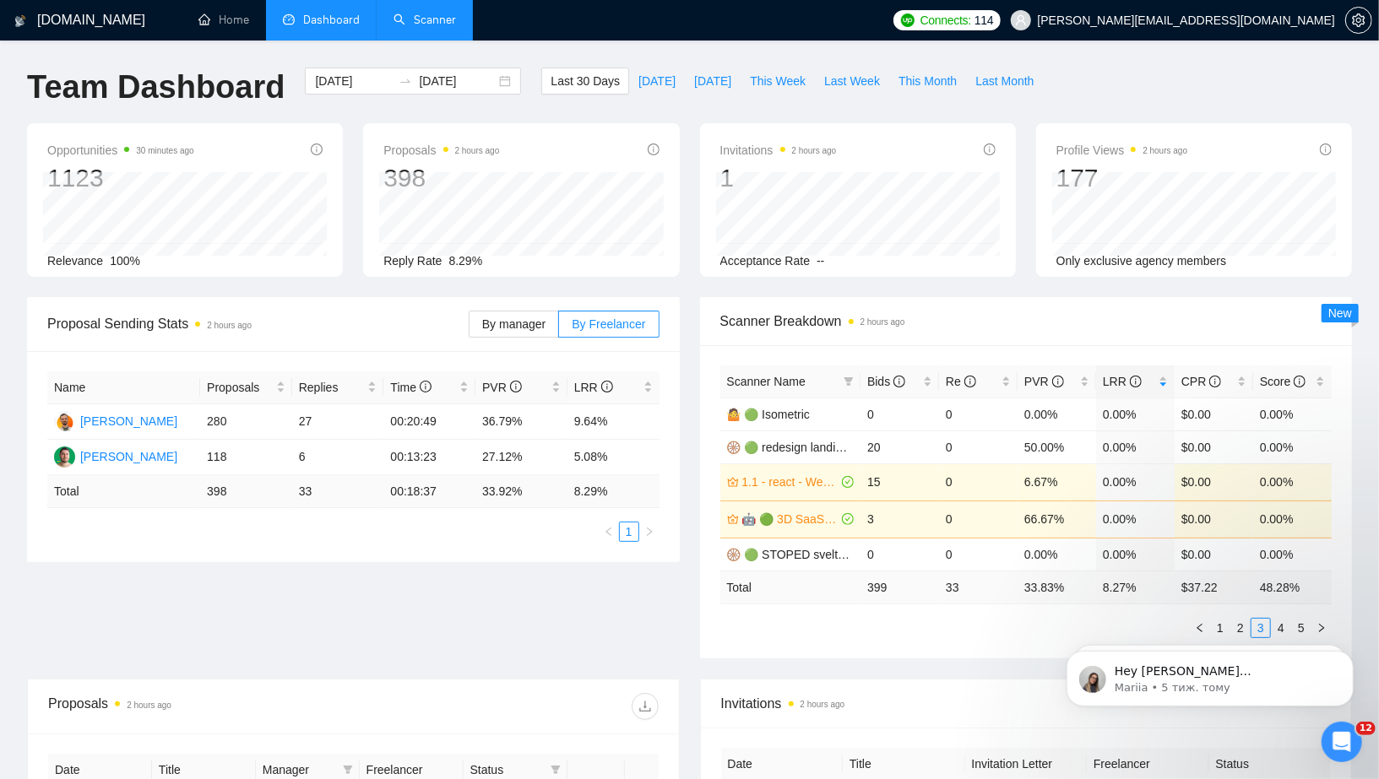
click at [523, 634] on div "Proposal Sending Stats 2 hours ago By manager By Freelancer Name Proposals Repl…" at bounding box center [689, 488] width 1345 height 382
